Goal: Transaction & Acquisition: Purchase product/service

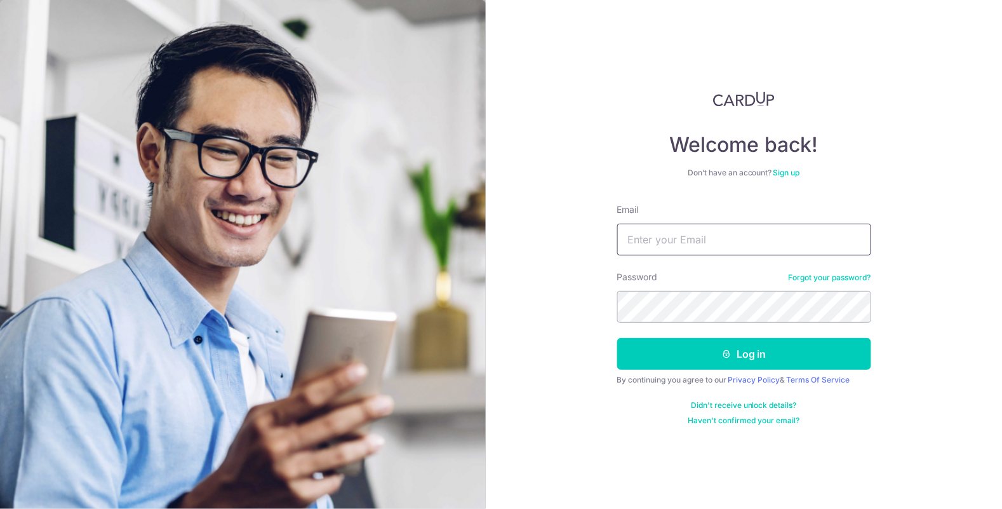
click at [709, 242] on input "Email" at bounding box center [744, 240] width 254 height 32
type input "[EMAIL_ADDRESS][DOMAIN_NAME]"
click at [617, 338] on button "Log in" at bounding box center [744, 354] width 254 height 32
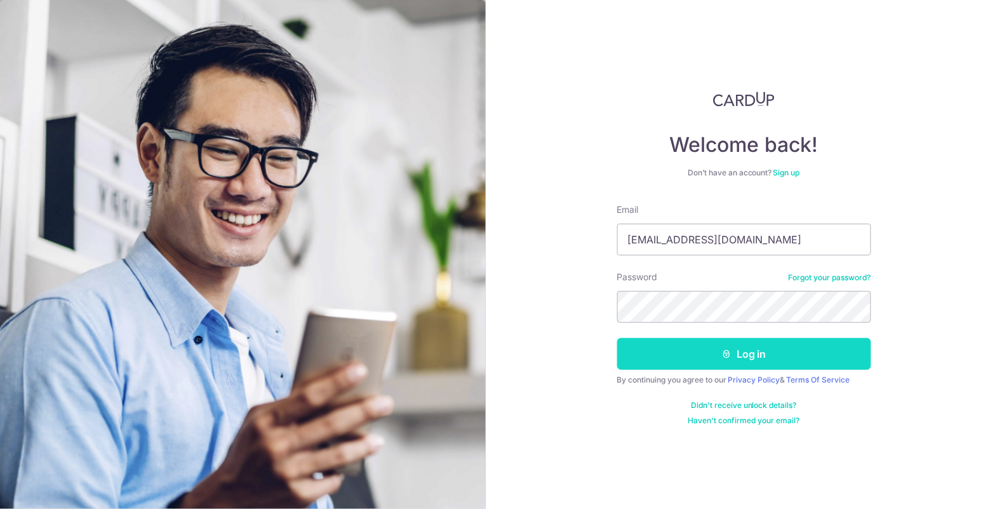
click at [750, 351] on button "Log in" at bounding box center [744, 354] width 254 height 32
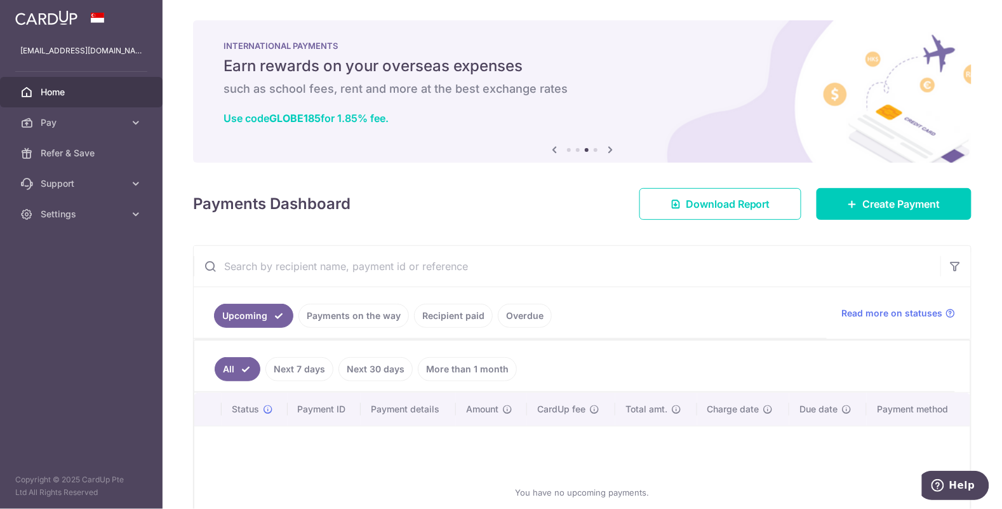
scroll to position [44, 0]
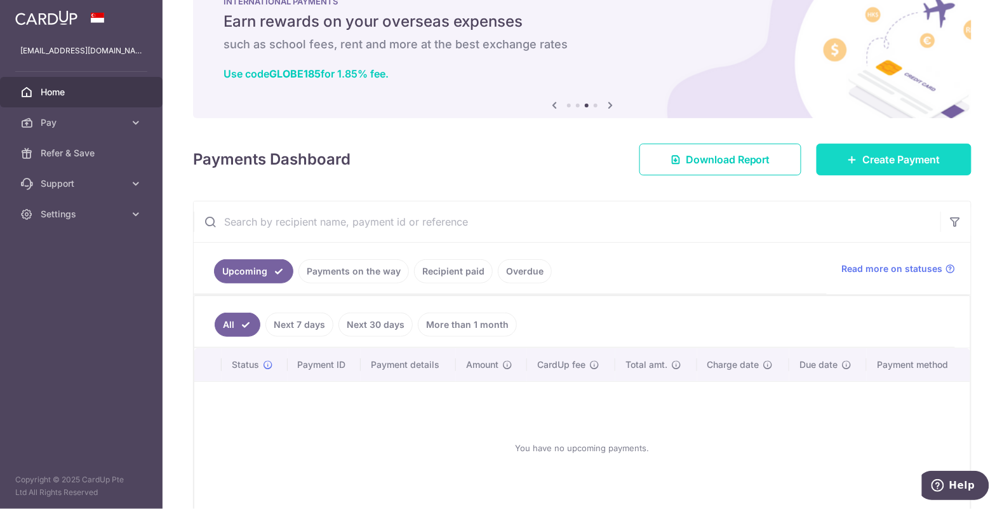
click at [880, 163] on span "Create Payment" at bounding box center [901, 159] width 77 height 15
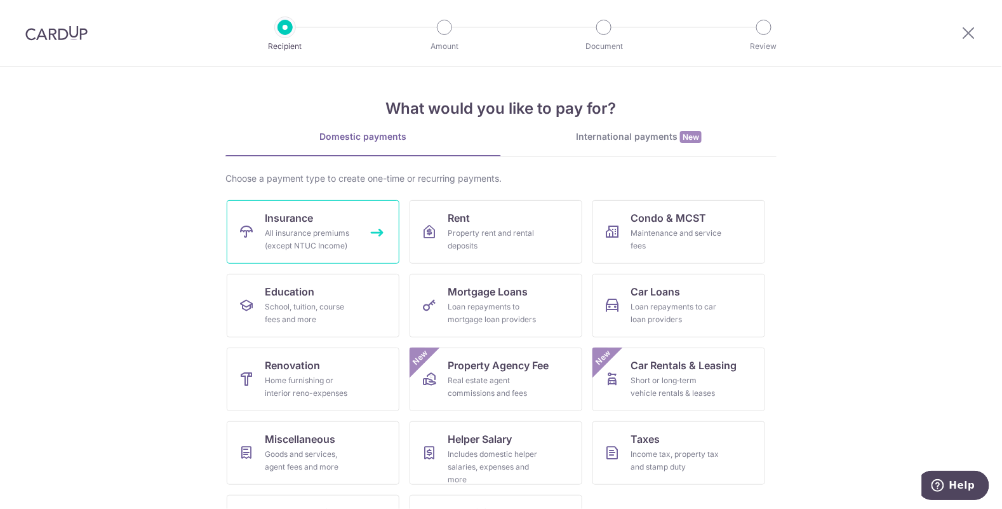
click at [322, 234] on div "All insurance premiums (except NTUC Income)" at bounding box center [310, 239] width 91 height 25
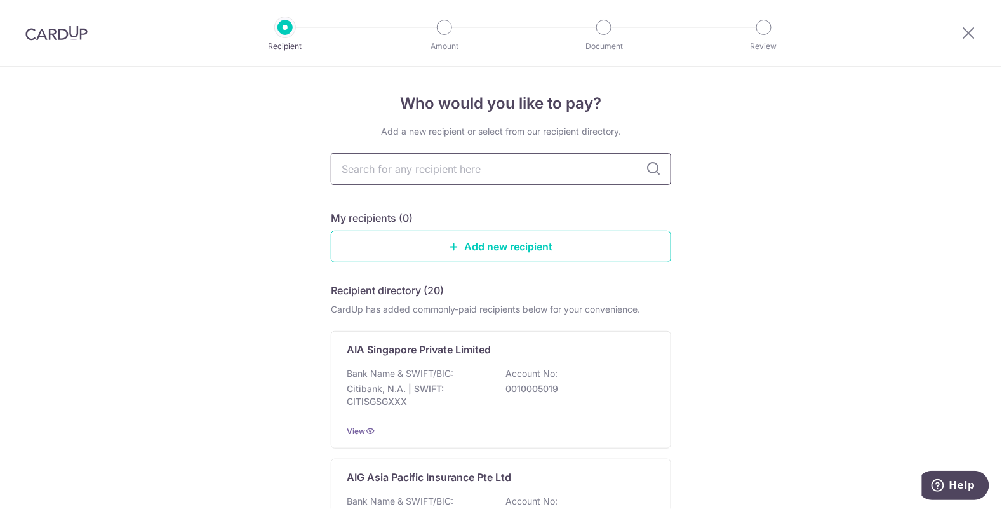
click at [592, 173] on input "text" at bounding box center [501, 169] width 340 height 32
type input "great eastern"
click at [659, 171] on icon at bounding box center [653, 168] width 15 height 15
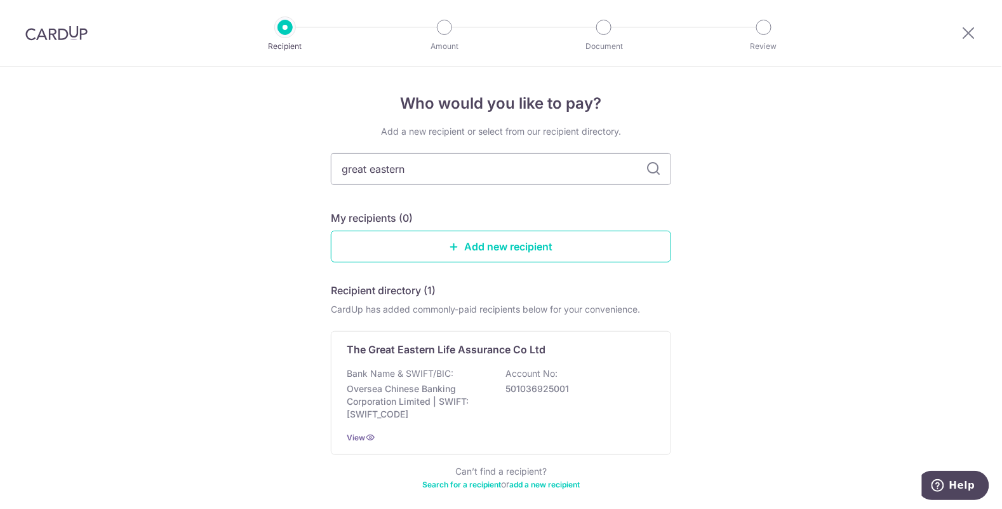
click at [928, 174] on div "Who would you like to pay? Add a new recipient or select from our recipient dir…" at bounding box center [501, 316] width 1002 height 498
click at [8, 471] on div "Who would you like to pay? Add a new recipient or select from our recipient dir…" at bounding box center [501, 316] width 1002 height 498
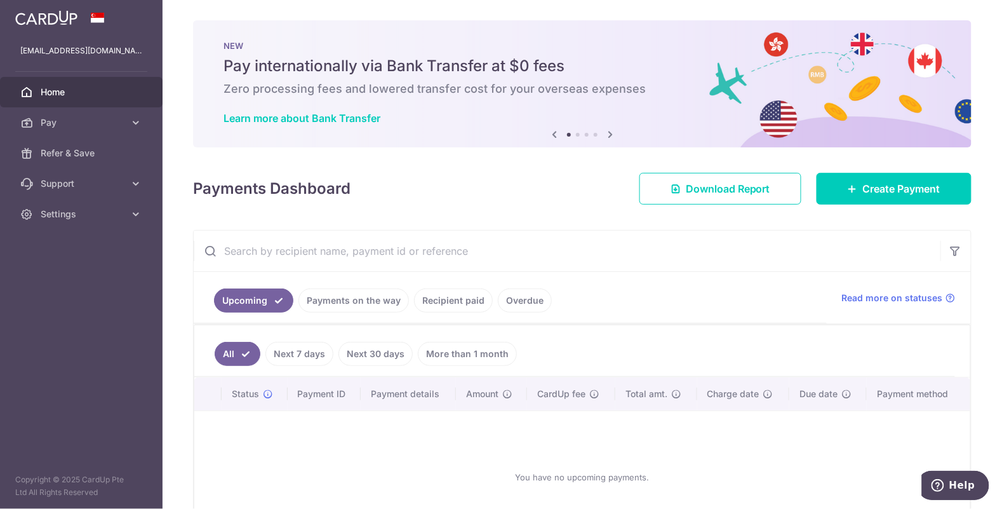
scroll to position [29, 0]
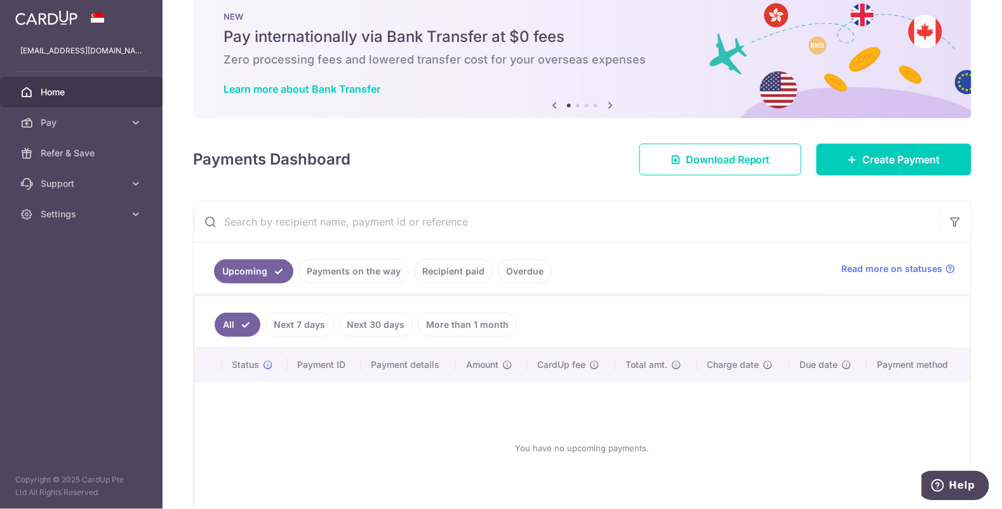
click at [235, 319] on link "All" at bounding box center [238, 324] width 46 height 24
click at [719, 164] on span "Download Report" at bounding box center [728, 159] width 84 height 15
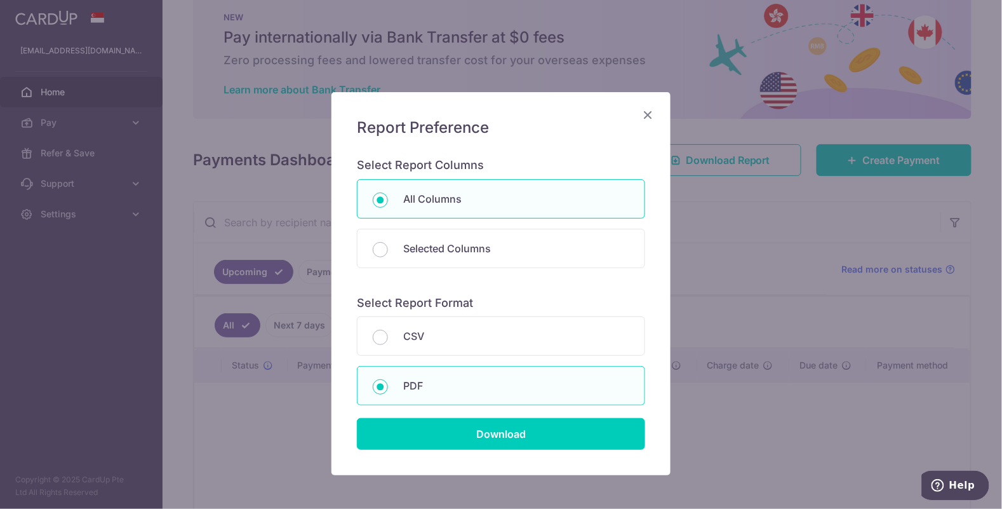
click at [651, 119] on icon "Close" at bounding box center [647, 115] width 15 height 16
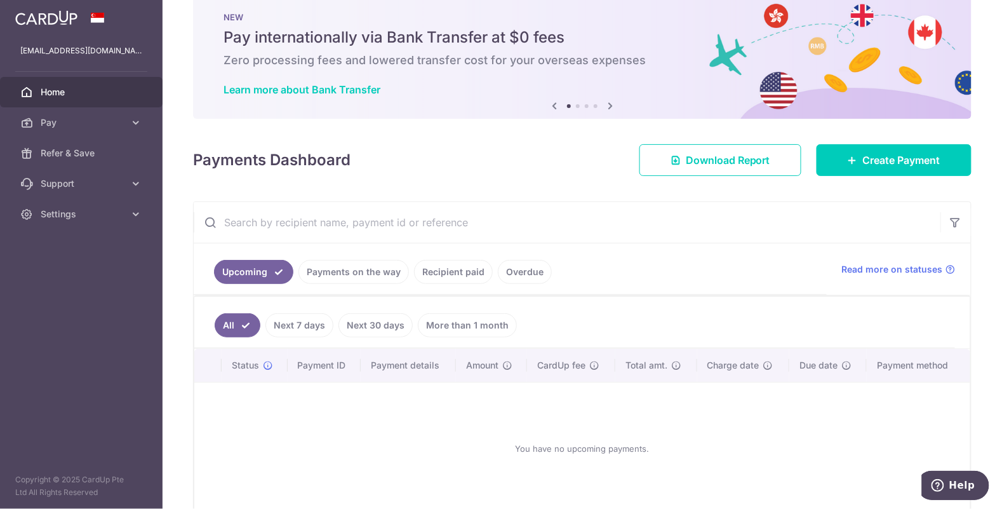
click at [304, 326] on link "Next 7 days" at bounding box center [299, 325] width 68 height 24
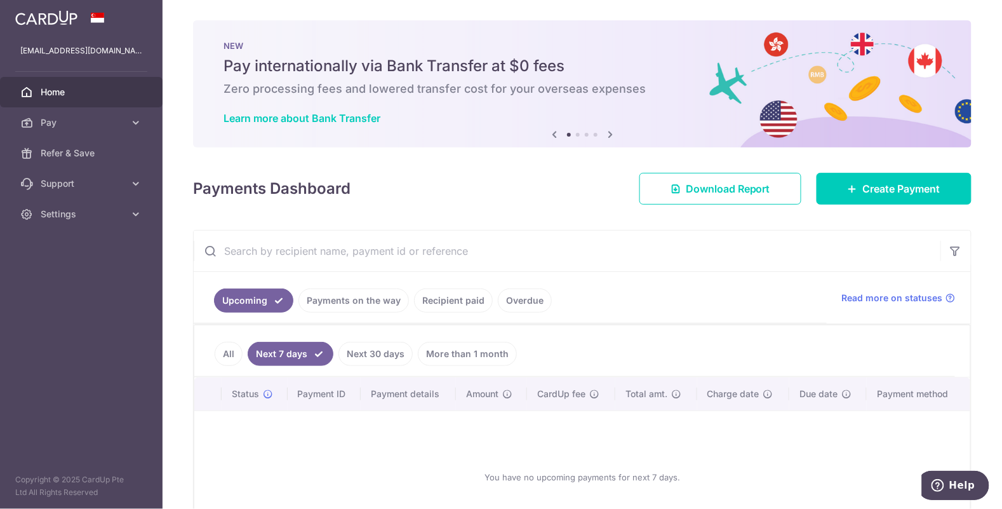
click at [224, 342] on link "All" at bounding box center [229, 354] width 28 height 24
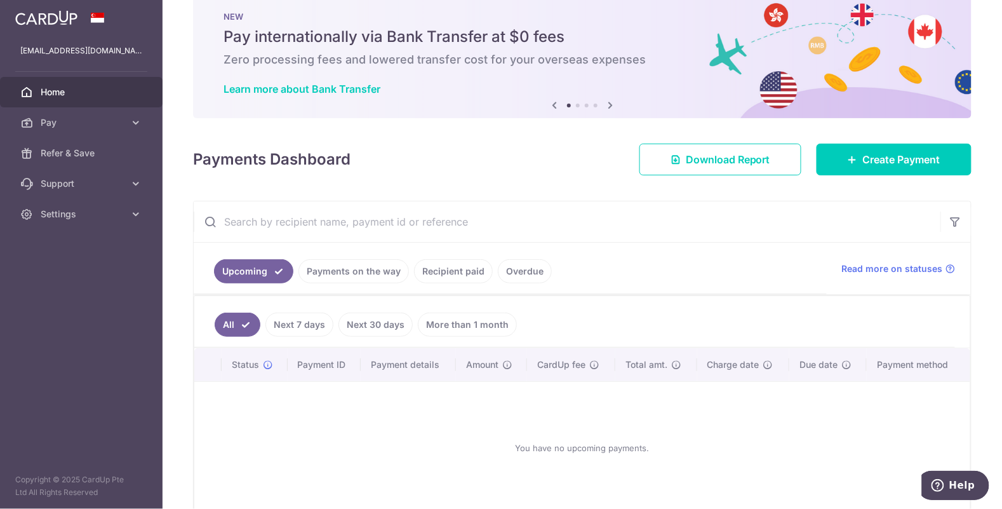
click at [370, 275] on link "Payments on the way" at bounding box center [353, 271] width 110 height 24
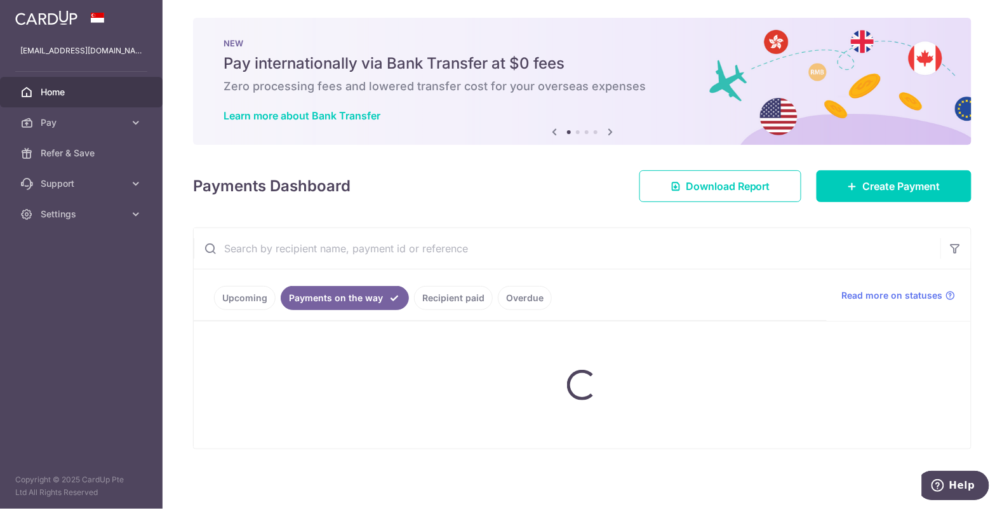
scroll to position [0, 0]
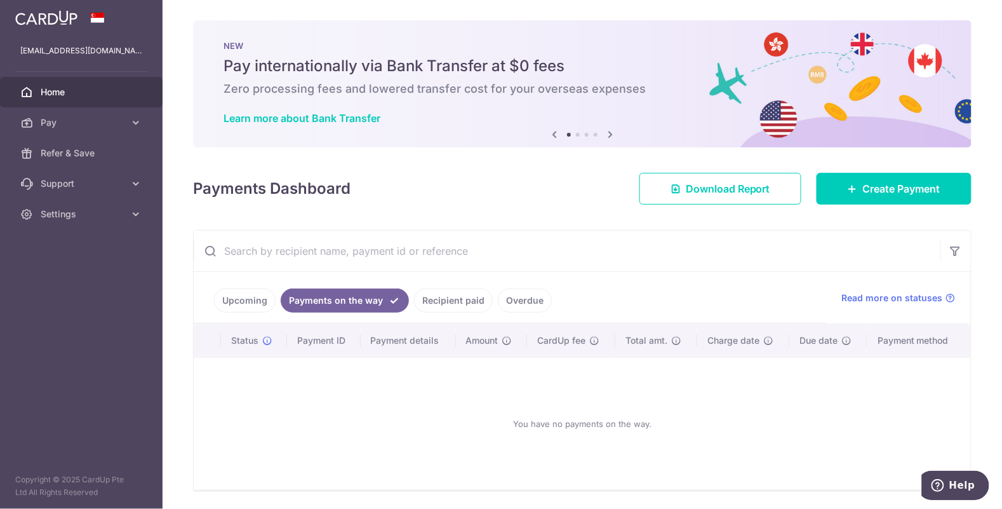
click at [442, 299] on link "Recipient paid" at bounding box center [453, 300] width 79 height 24
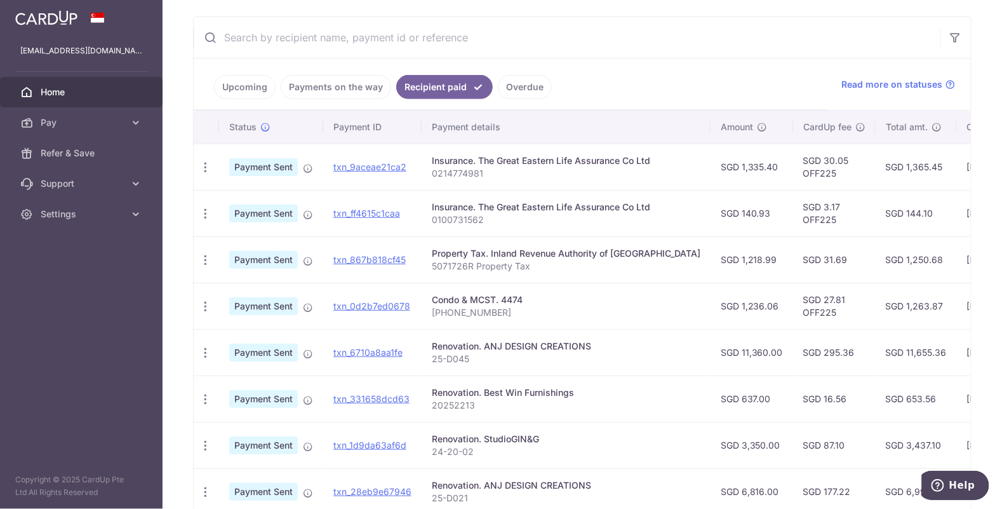
click at [614, 167] on p "0214774981" at bounding box center [566, 173] width 269 height 13
click at [389, 166] on link "txn_9aceae21ca2" at bounding box center [369, 166] width 73 height 11
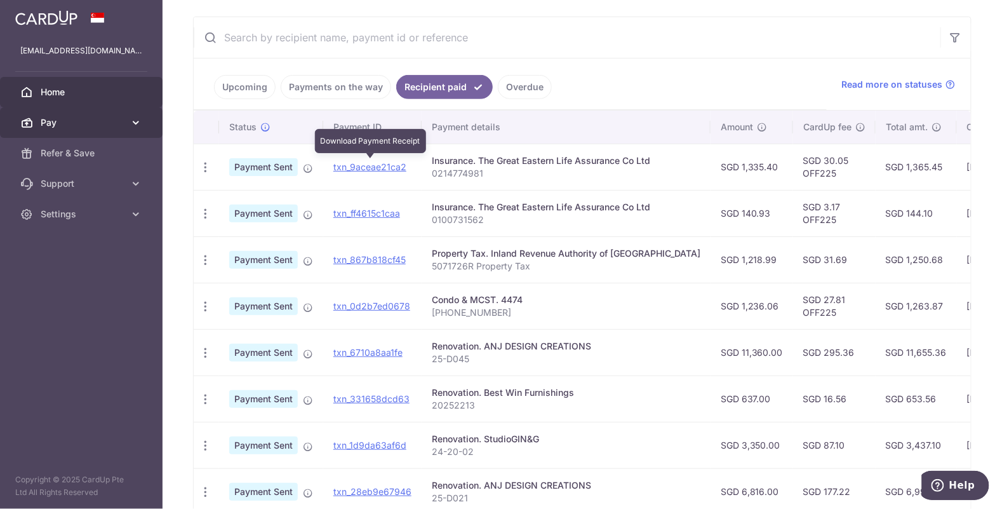
click at [77, 129] on link "Pay" at bounding box center [81, 122] width 163 height 30
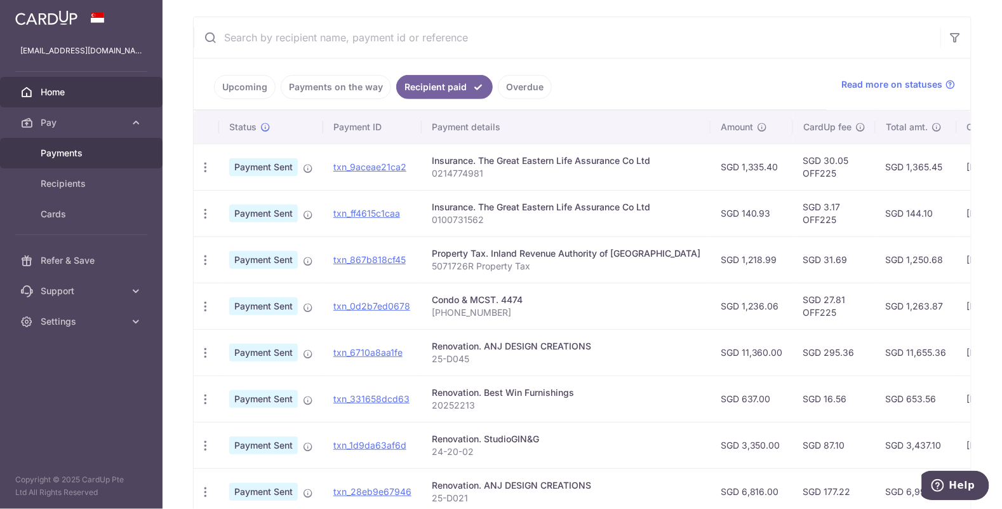
click at [90, 157] on span "Payments" at bounding box center [83, 153] width 84 height 13
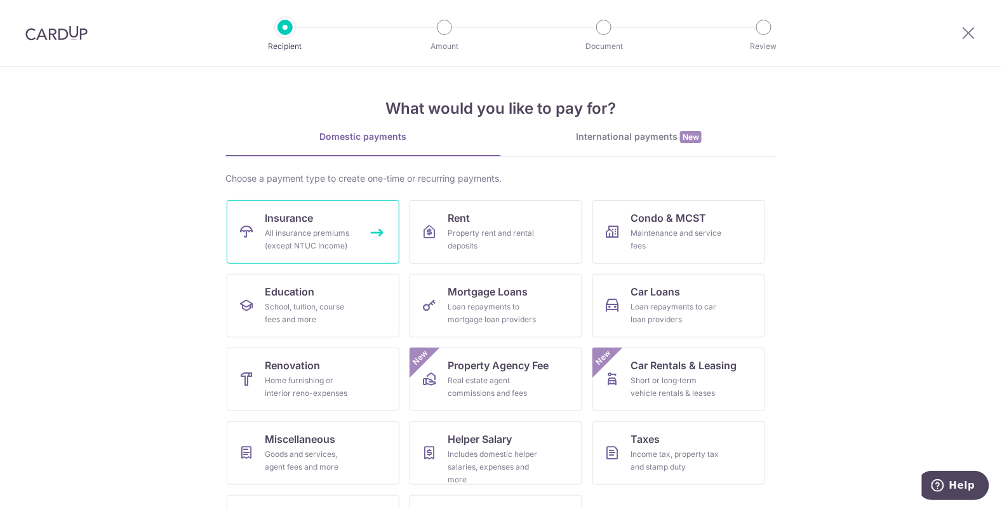
click at [363, 243] on link "Insurance All insurance premiums (except NTUC Income)" at bounding box center [313, 231] width 173 height 63
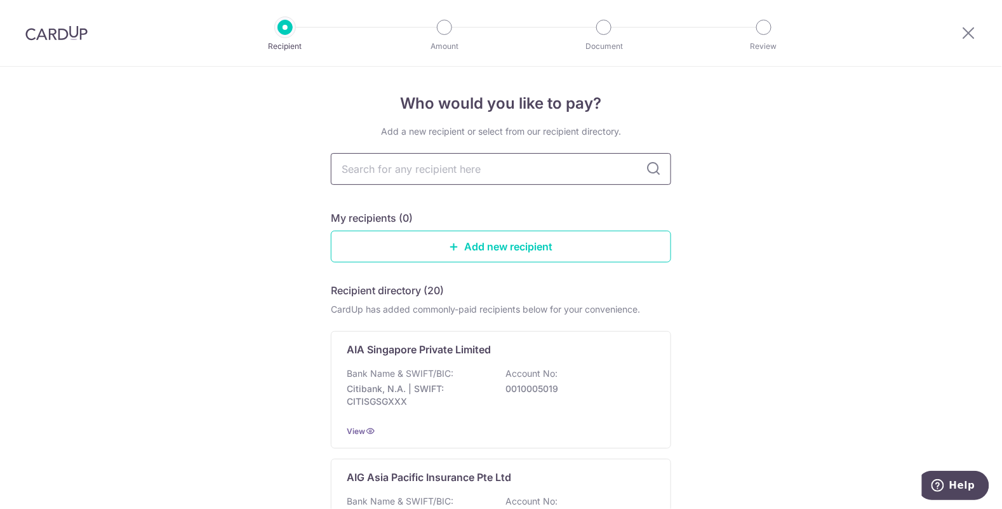
click at [567, 173] on input "text" at bounding box center [501, 169] width 340 height 32
type input "great eastern"
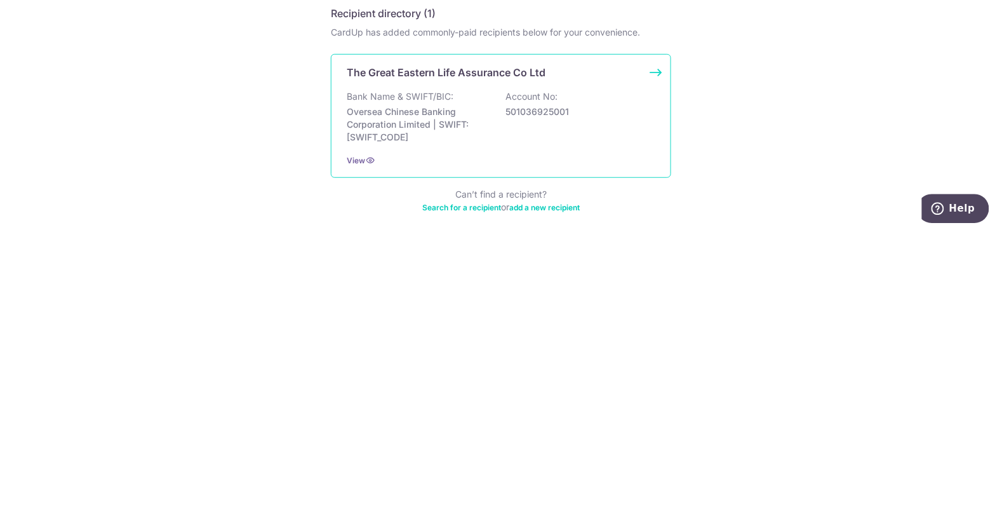
click at [594, 392] on p "501036925001" at bounding box center [576, 388] width 142 height 13
